Goal: Obtain resource: Download file/media

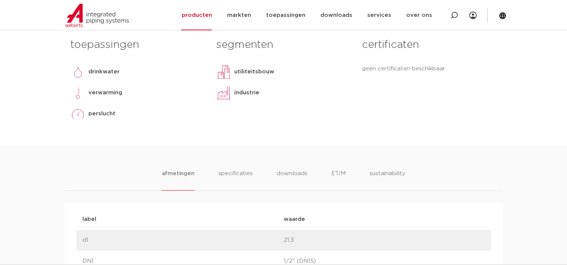
scroll to position [375, 0]
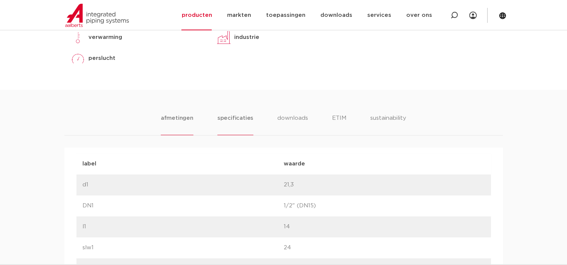
click at [238, 120] on li "specificaties" at bounding box center [235, 124] width 36 height 21
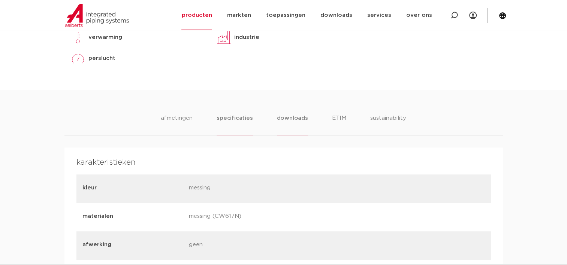
click at [291, 118] on li "downloads" at bounding box center [292, 124] width 31 height 21
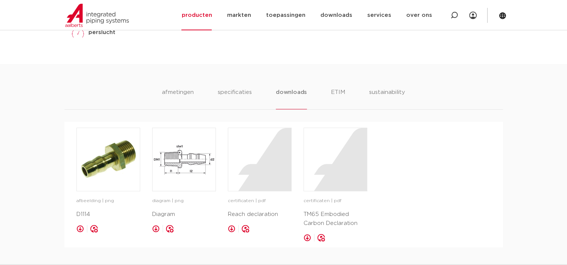
scroll to position [487, 0]
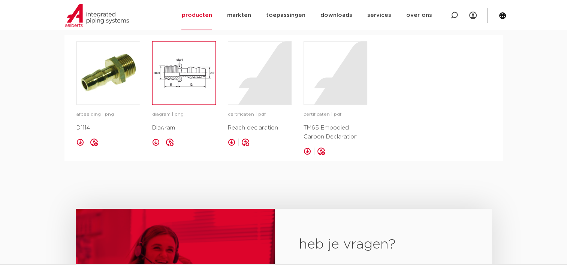
click at [188, 87] on img at bounding box center [183, 73] width 63 height 63
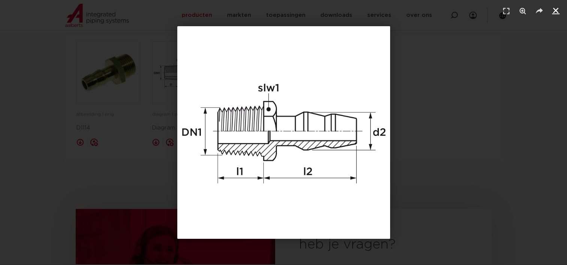
click at [554, 10] on icon "Sluiten (Esc)" at bounding box center [555, 10] width 7 height 7
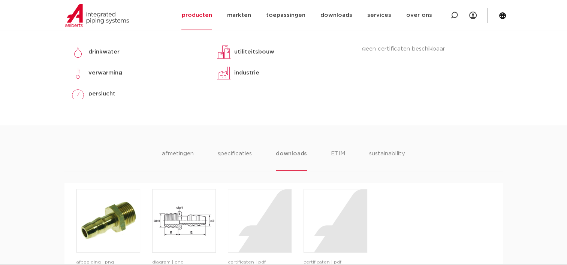
scroll to position [337, 0]
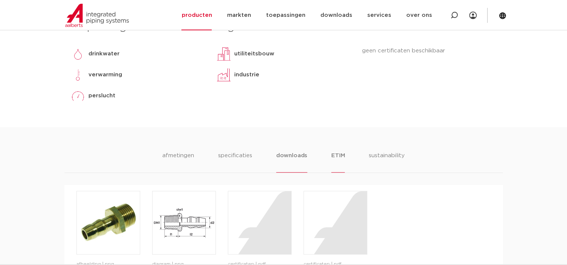
click at [341, 157] on li "ETIM" at bounding box center [337, 161] width 13 height 21
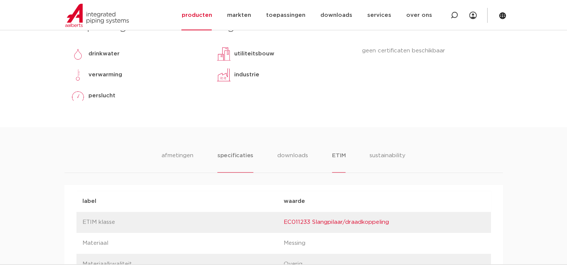
click at [227, 153] on li "specificaties" at bounding box center [235, 161] width 36 height 21
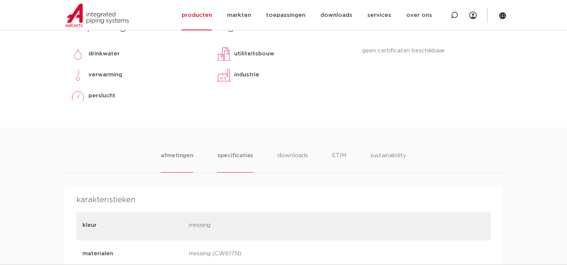
click at [172, 155] on li "afmetingen" at bounding box center [177, 161] width 33 height 21
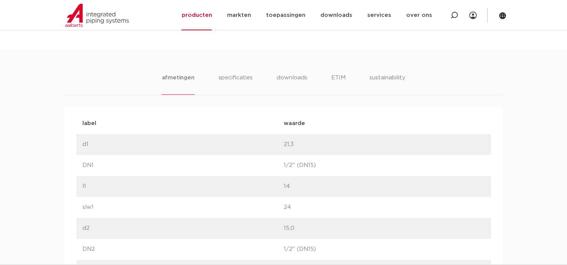
scroll to position [415, 0]
click at [296, 76] on li "downloads" at bounding box center [291, 84] width 31 height 21
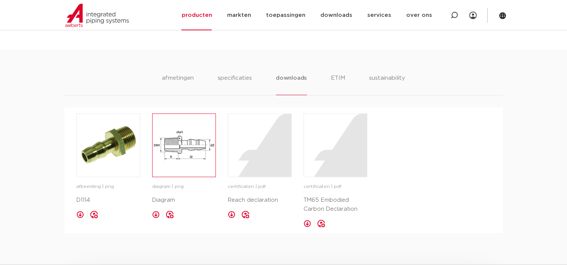
click at [187, 152] on img at bounding box center [183, 145] width 63 height 63
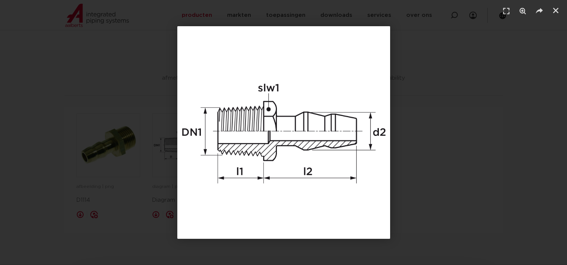
click at [468, 85] on div "1 / 1" at bounding box center [283, 132] width 514 height 213
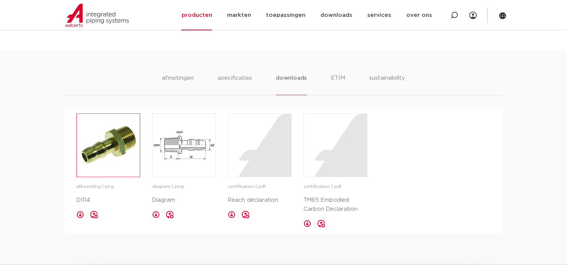
click at [97, 148] on img at bounding box center [108, 145] width 63 height 63
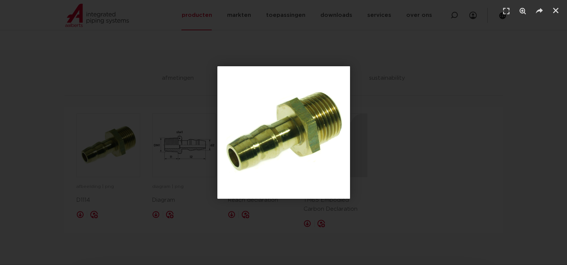
click at [99, 146] on div "1 / 1" at bounding box center [283, 132] width 514 height 213
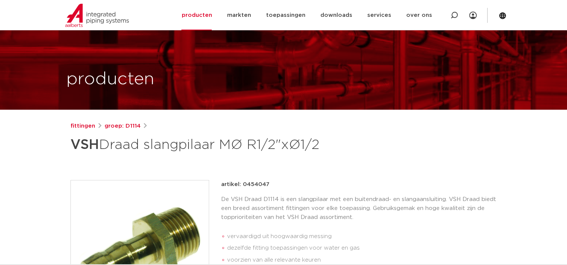
scroll to position [0, 0]
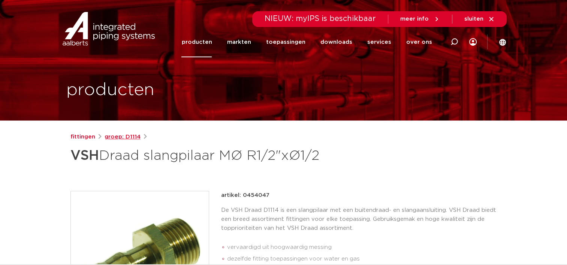
click at [125, 136] on link "groep: D1114" at bounding box center [122, 137] width 36 height 9
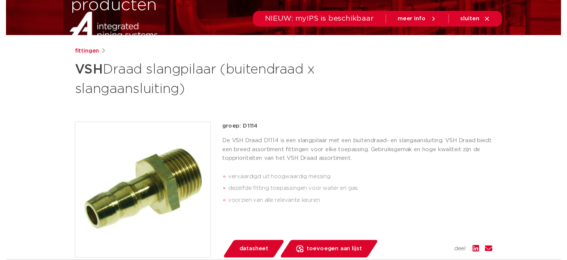
scroll to position [150, 0]
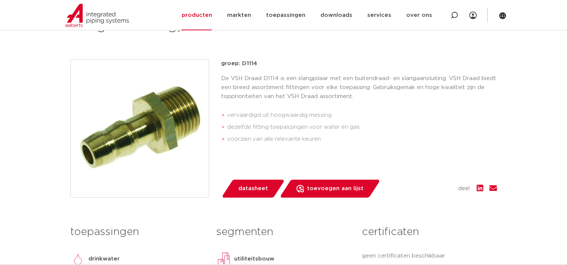
click at [245, 192] on span "datasheet" at bounding box center [253, 189] width 30 height 12
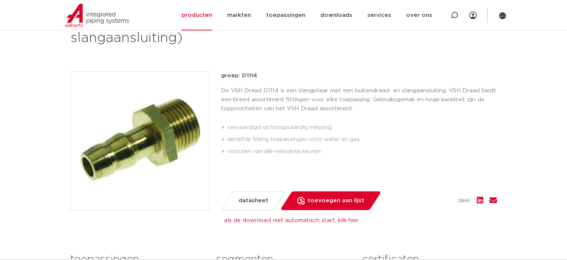
scroll to position [0, 0]
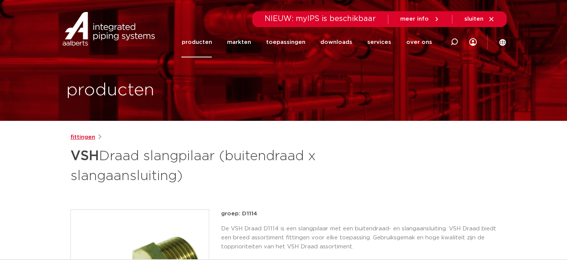
click at [81, 138] on link "fittingen" at bounding box center [82, 137] width 25 height 9
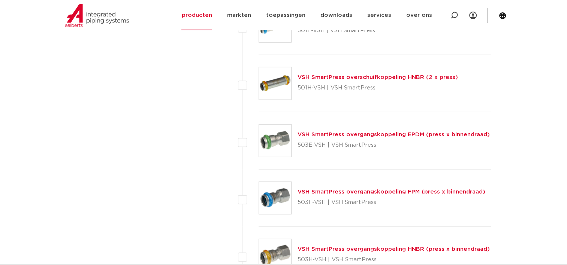
scroll to position [2172, 0]
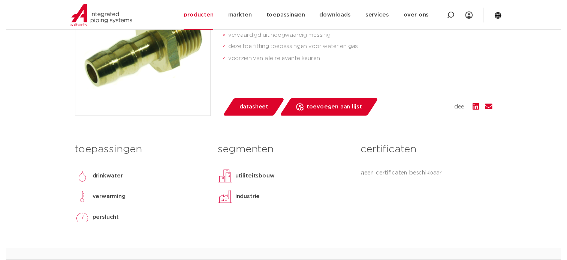
scroll to position [225, 0]
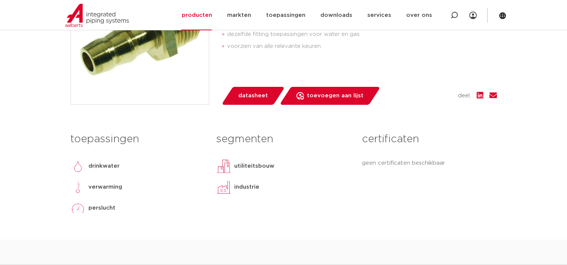
click at [251, 97] on span "datasheet" at bounding box center [253, 96] width 30 height 12
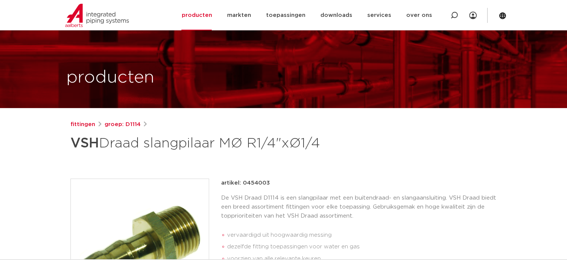
scroll to position [0, 0]
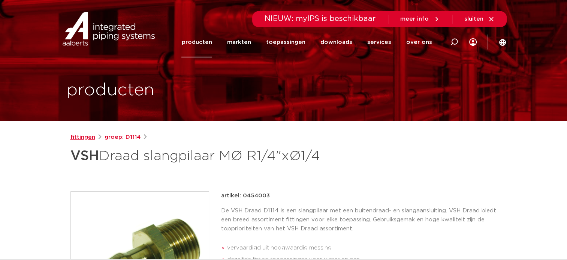
click at [79, 136] on link "fittingen" at bounding box center [82, 137] width 25 height 9
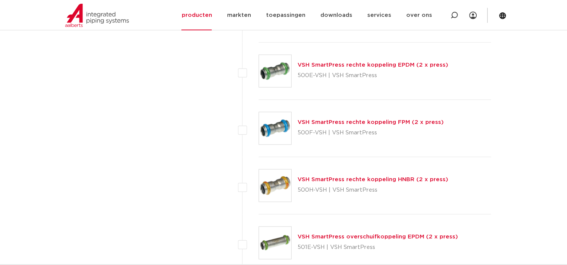
scroll to position [1685, 0]
